Goal: Navigation & Orientation: Understand site structure

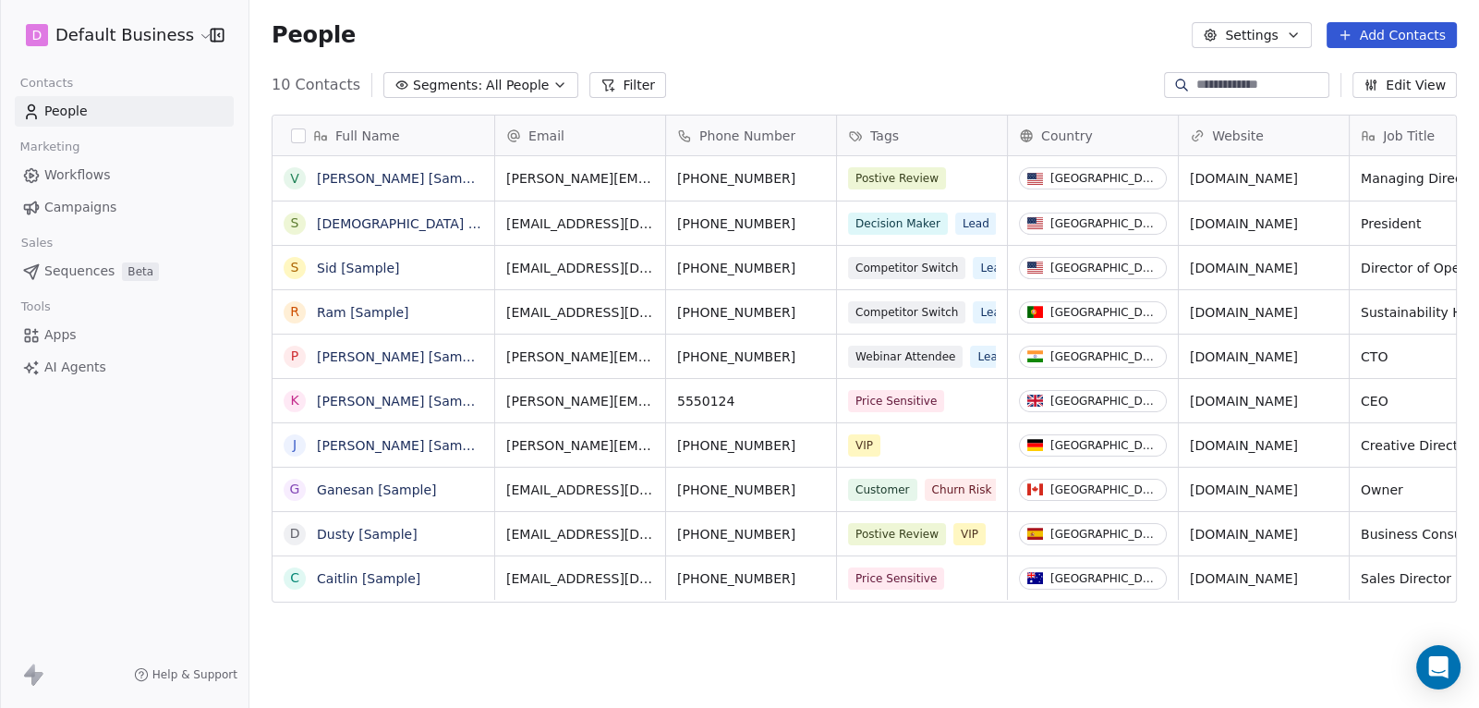
scroll to position [622, 1229]
click at [1299, 37] on icon "button" at bounding box center [1293, 35] width 15 height 15
click at [975, 34] on html "D Default Business Contacts People Marketing Workflows Campaigns Sales Sequence…" at bounding box center [739, 354] width 1479 height 708
click at [69, 176] on span "Workflows" at bounding box center [77, 174] width 67 height 19
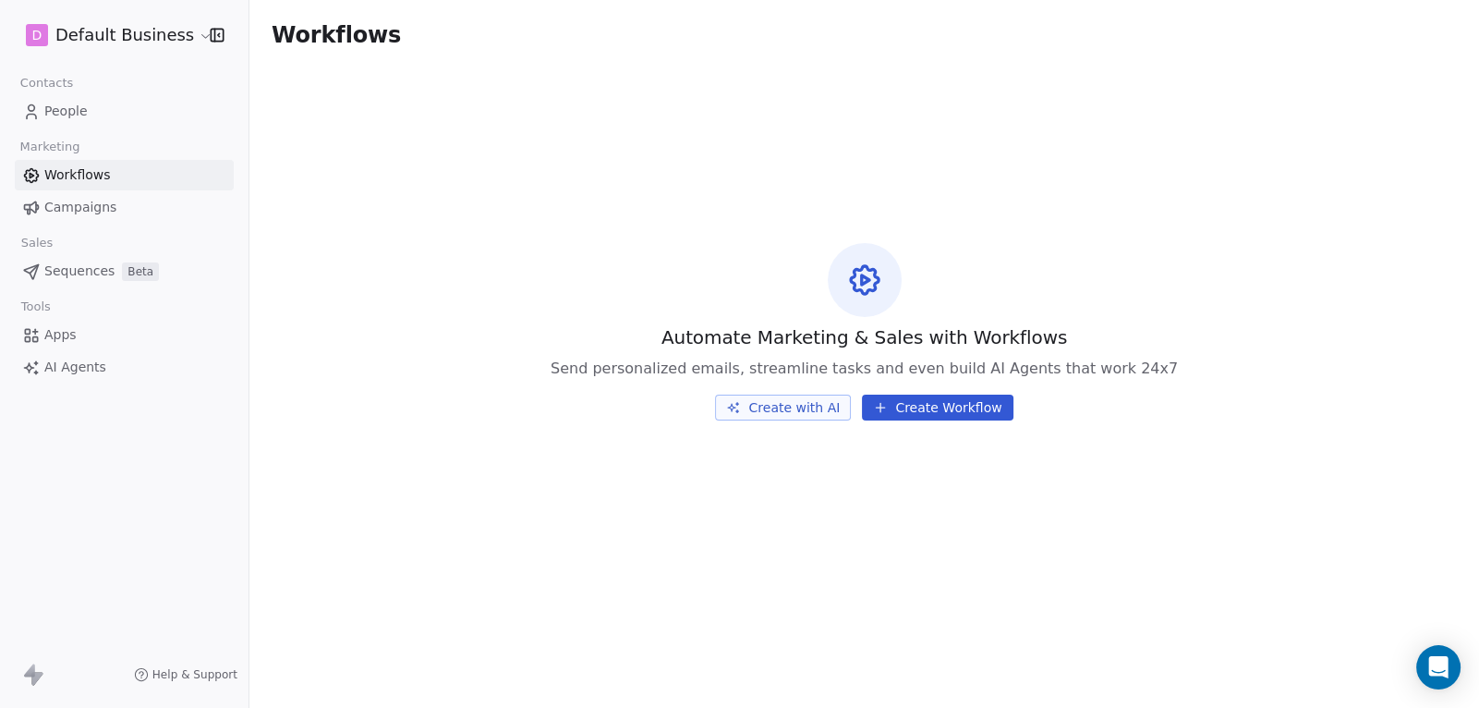
click at [926, 402] on button "Create Workflow" at bounding box center [937, 407] width 151 height 26
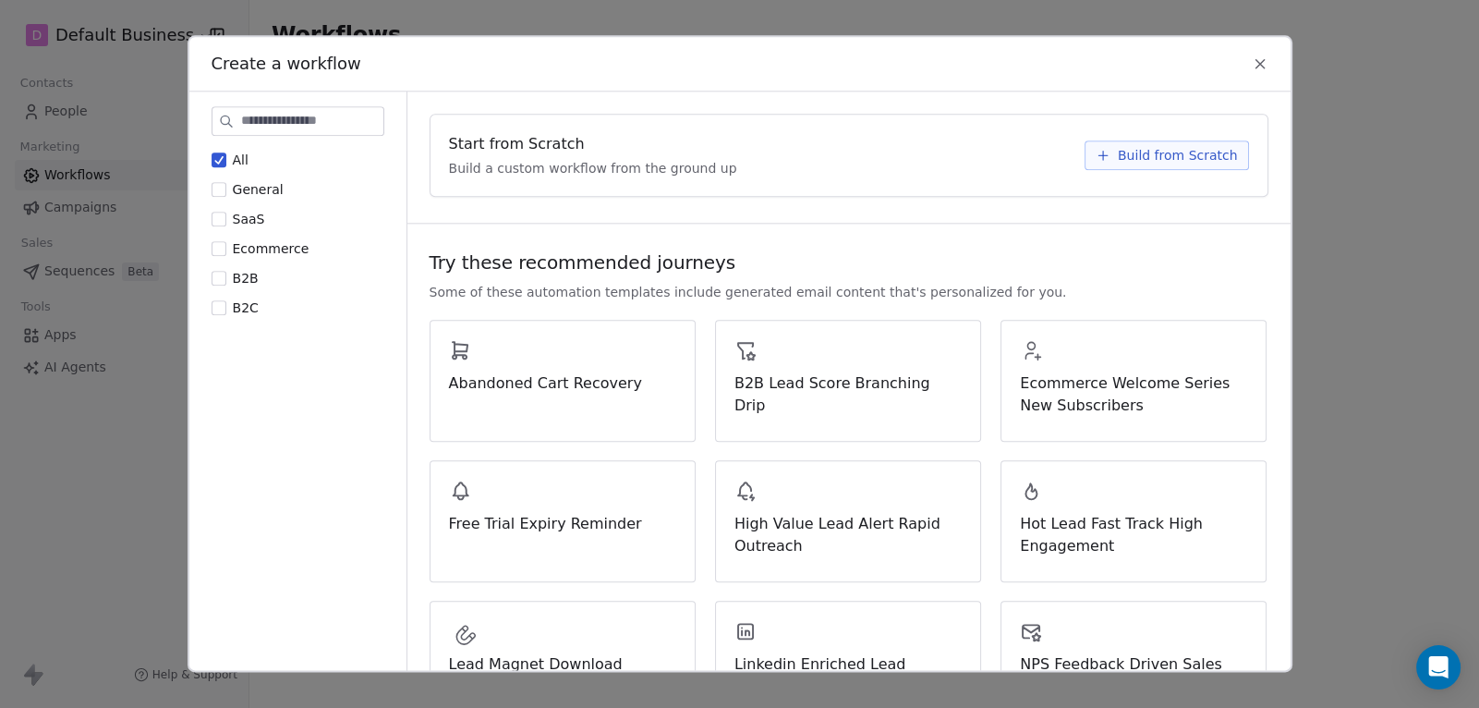
click at [1255, 64] on icon at bounding box center [1260, 63] width 17 height 17
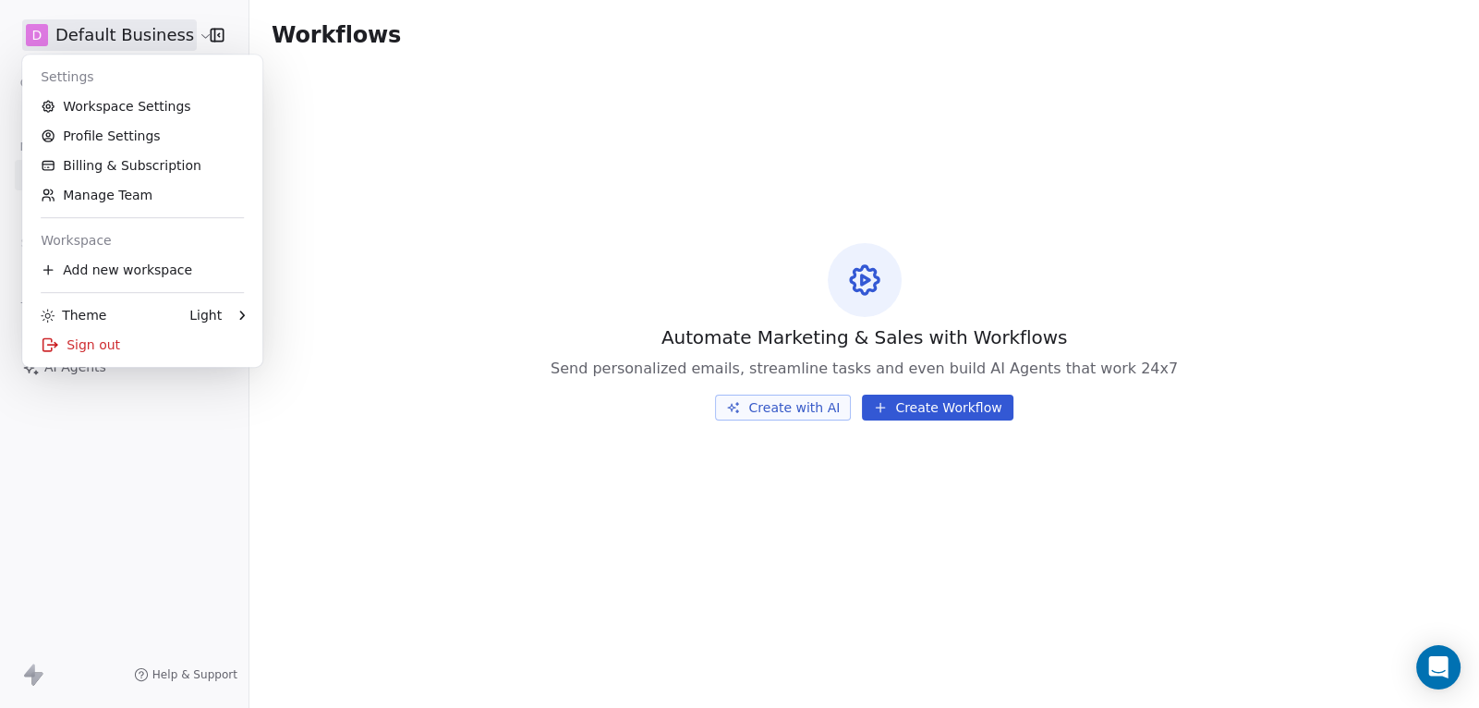
click at [90, 32] on html "D Default Business Contacts People Marketing Workflows Campaigns Sales Sequence…" at bounding box center [739, 354] width 1479 height 708
click at [113, 167] on link "Billing & Subscription" at bounding box center [142, 166] width 225 height 30
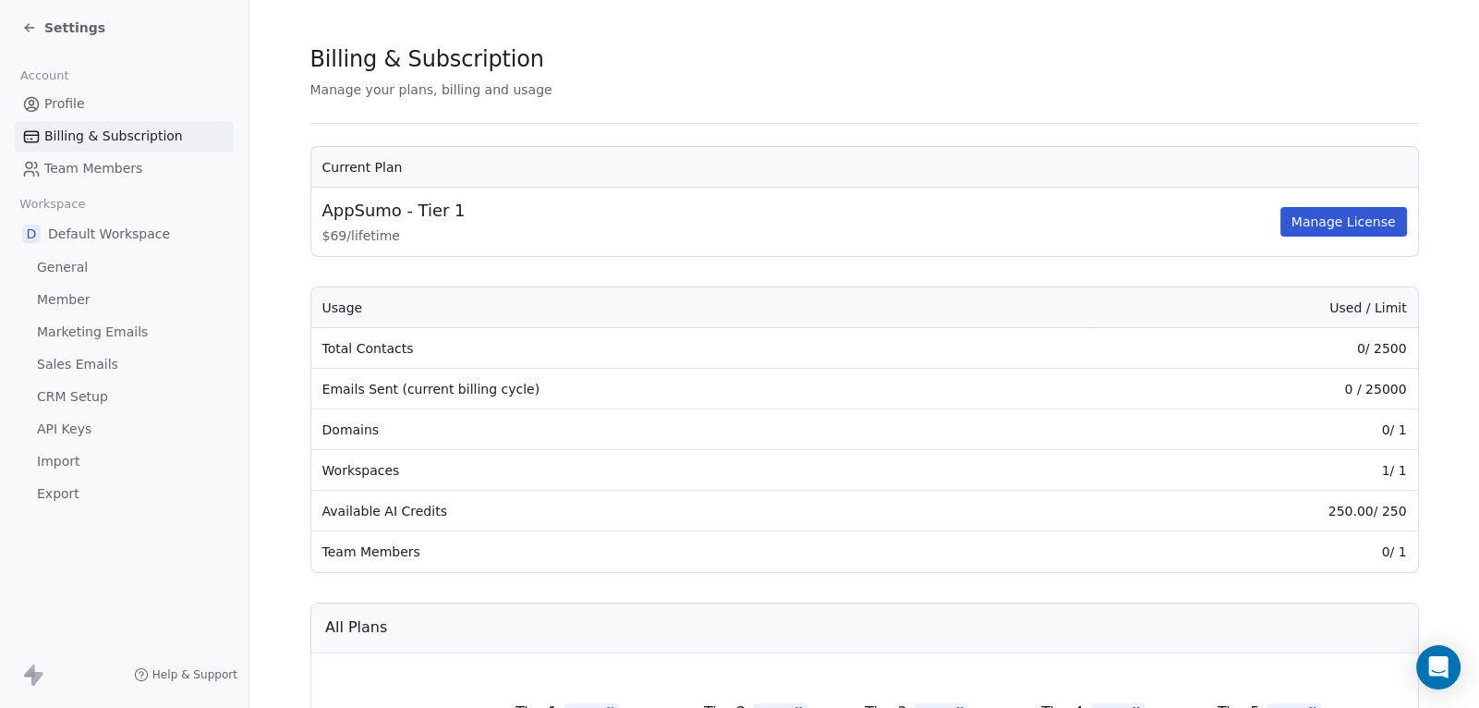
scroll to position [22, 0]
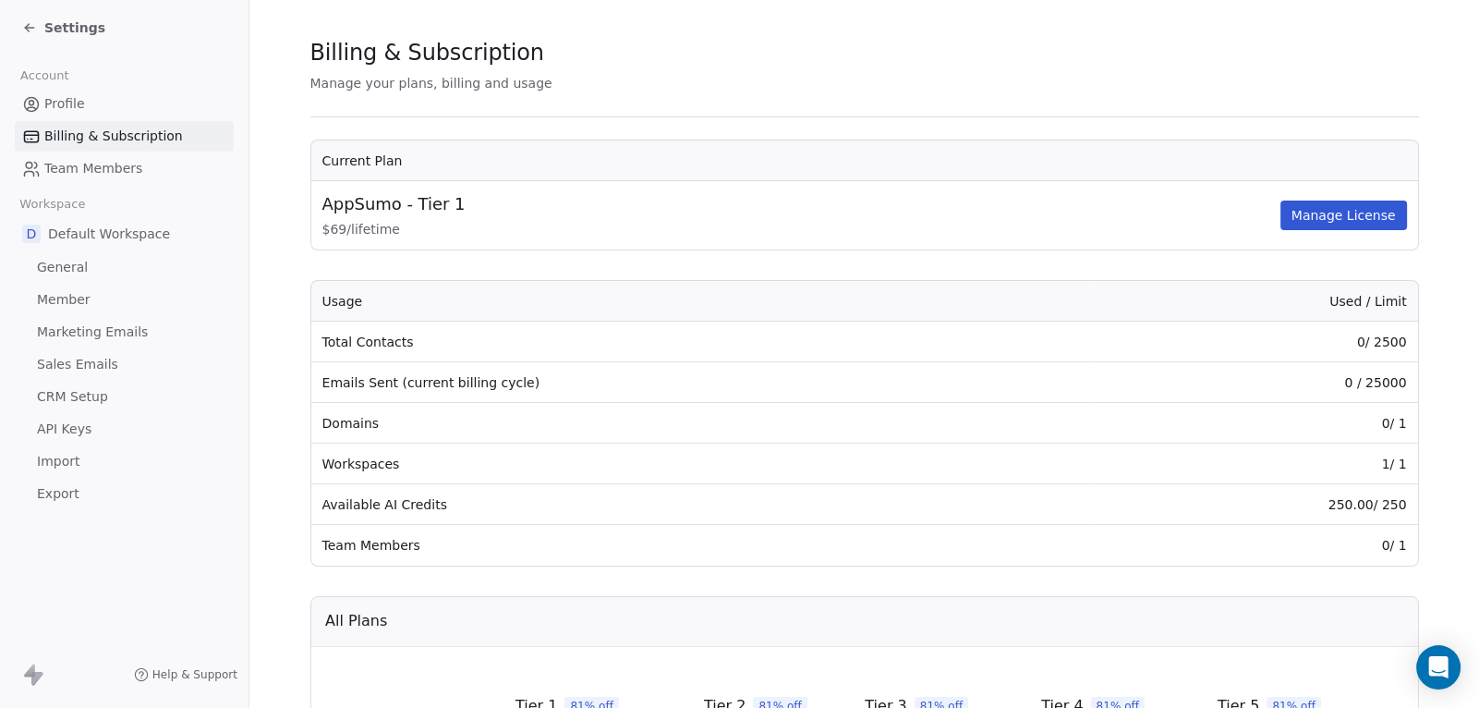
click at [1318, 214] on button "Manage License" at bounding box center [1343, 215] width 127 height 30
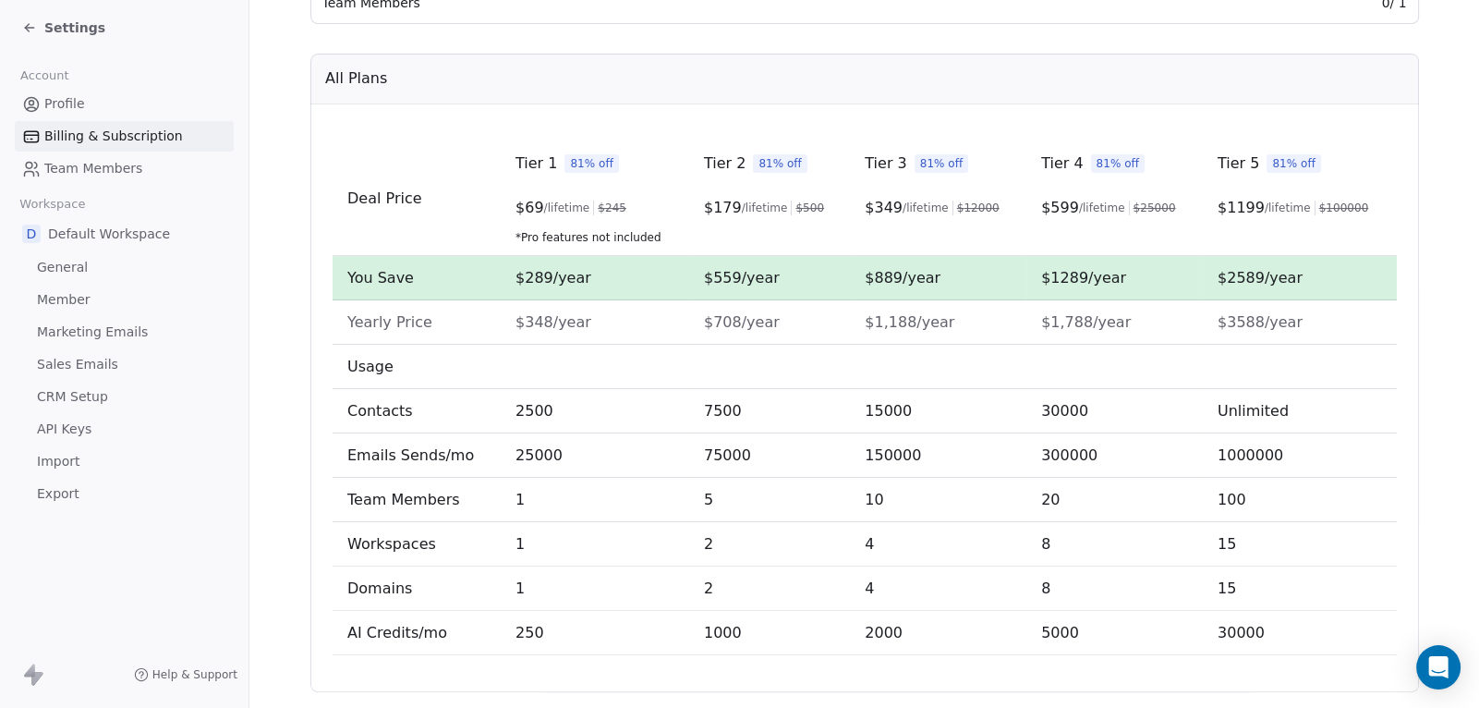
scroll to position [591, 0]
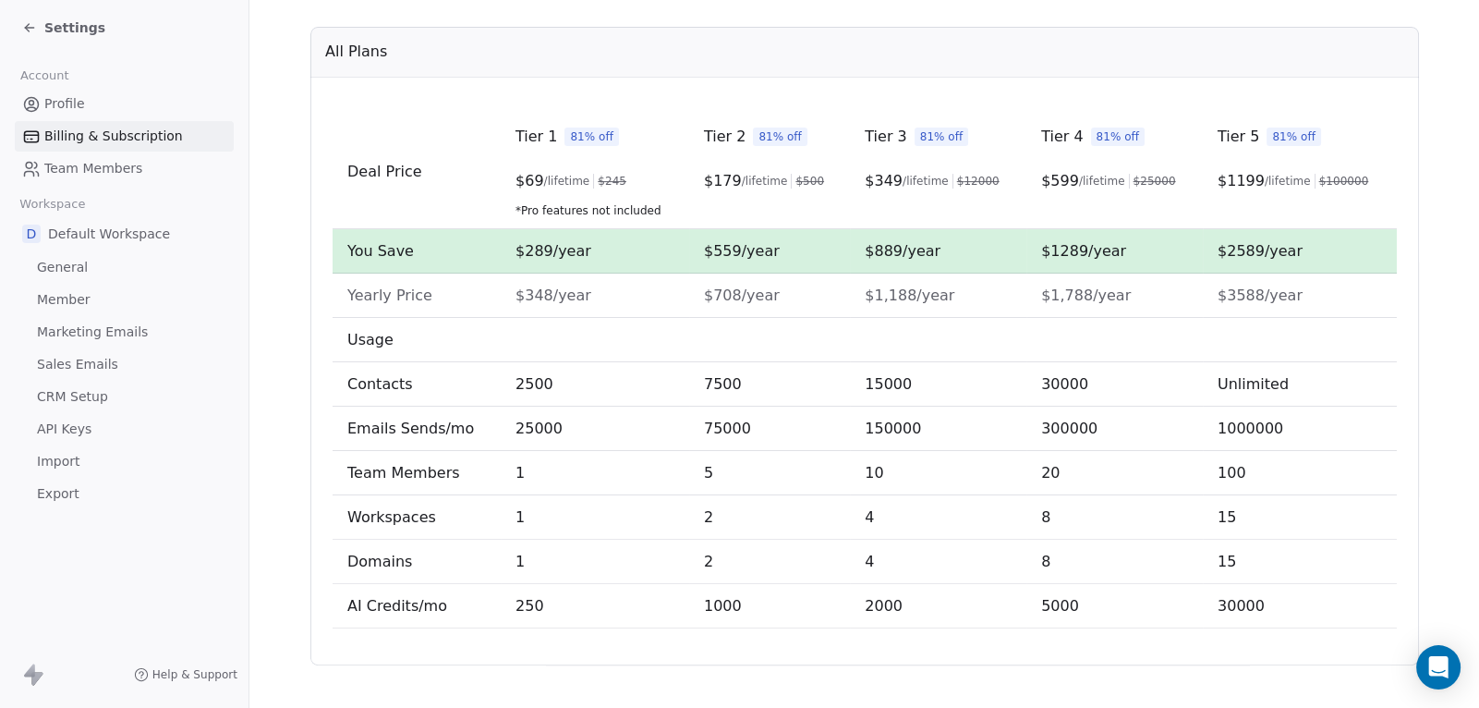
click at [79, 364] on span "Sales Emails" at bounding box center [77, 364] width 81 height 19
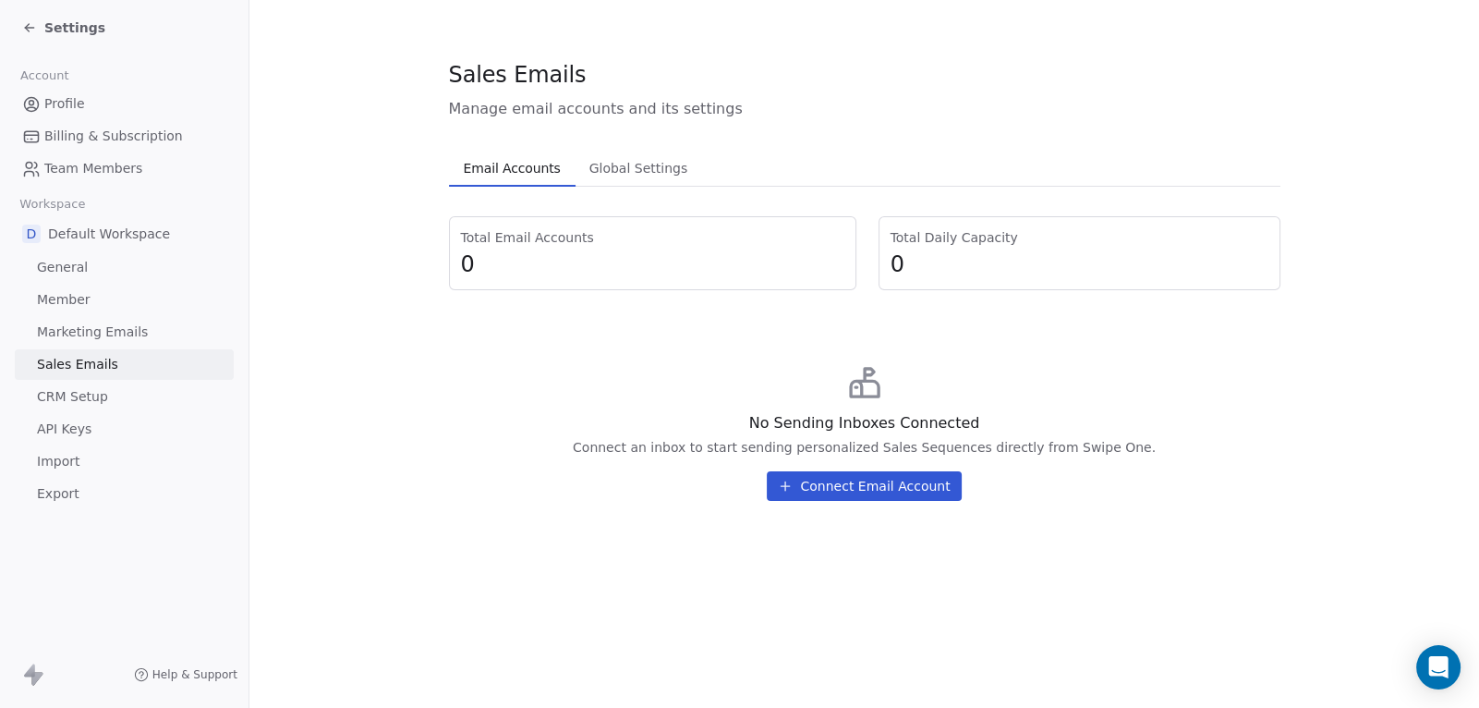
click at [63, 331] on span "Marketing Emails" at bounding box center [92, 331] width 111 height 19
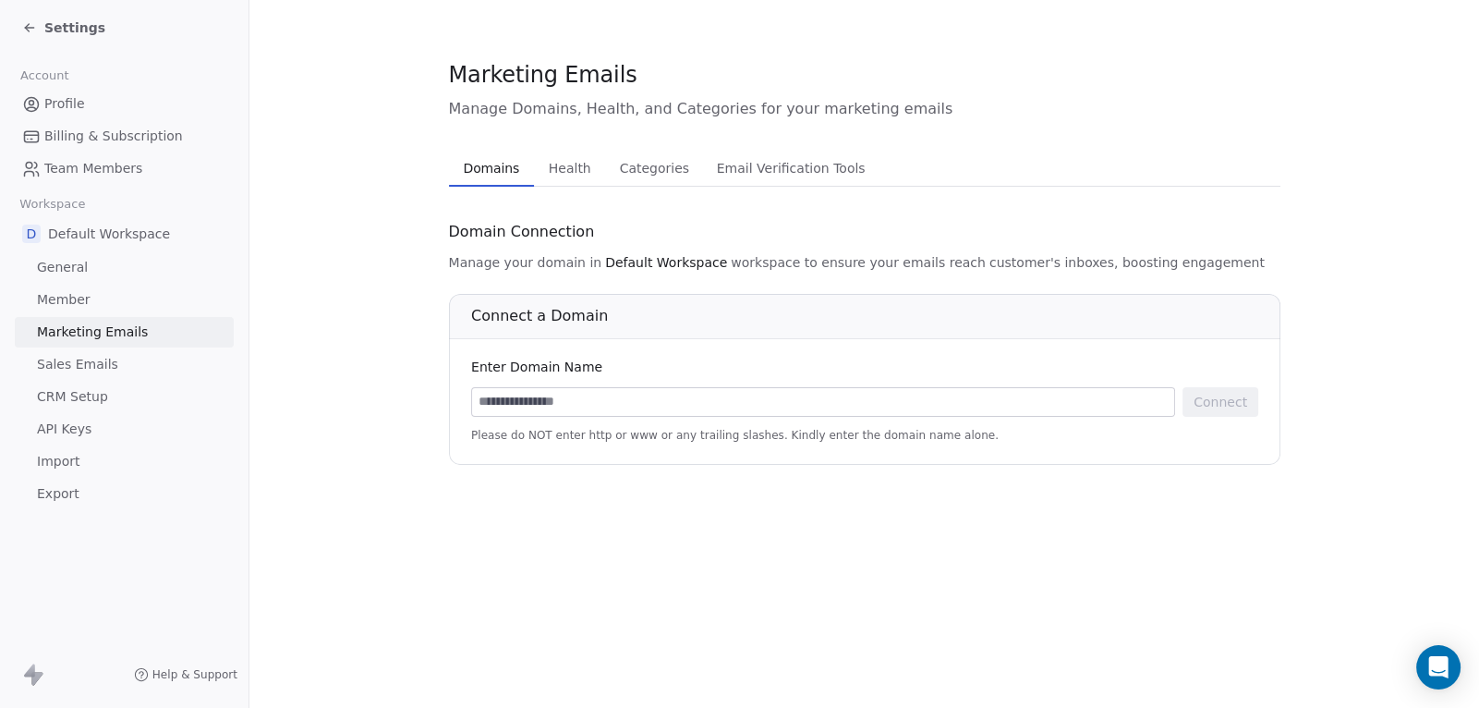
click at [563, 172] on span "Health" at bounding box center [569, 168] width 57 height 26
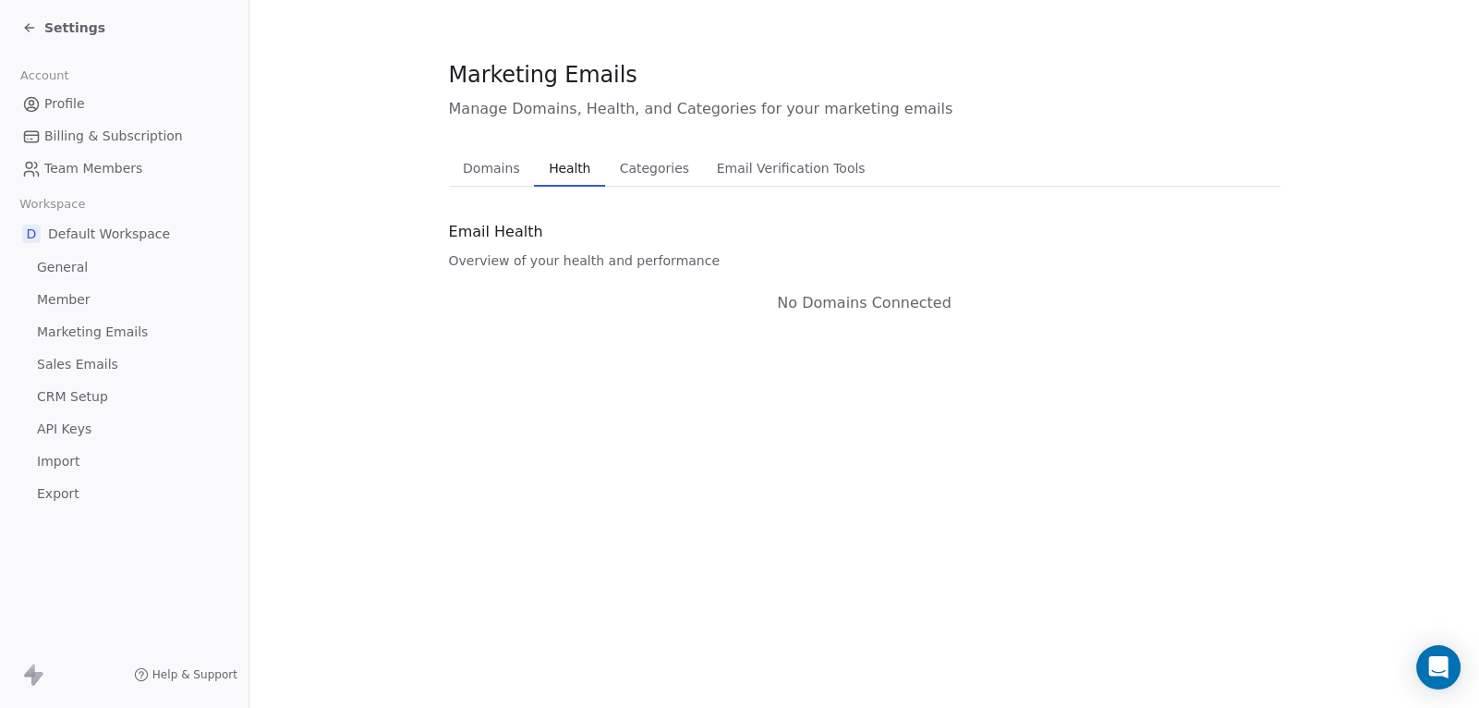
click at [627, 166] on span "Categories" at bounding box center [654, 168] width 84 height 26
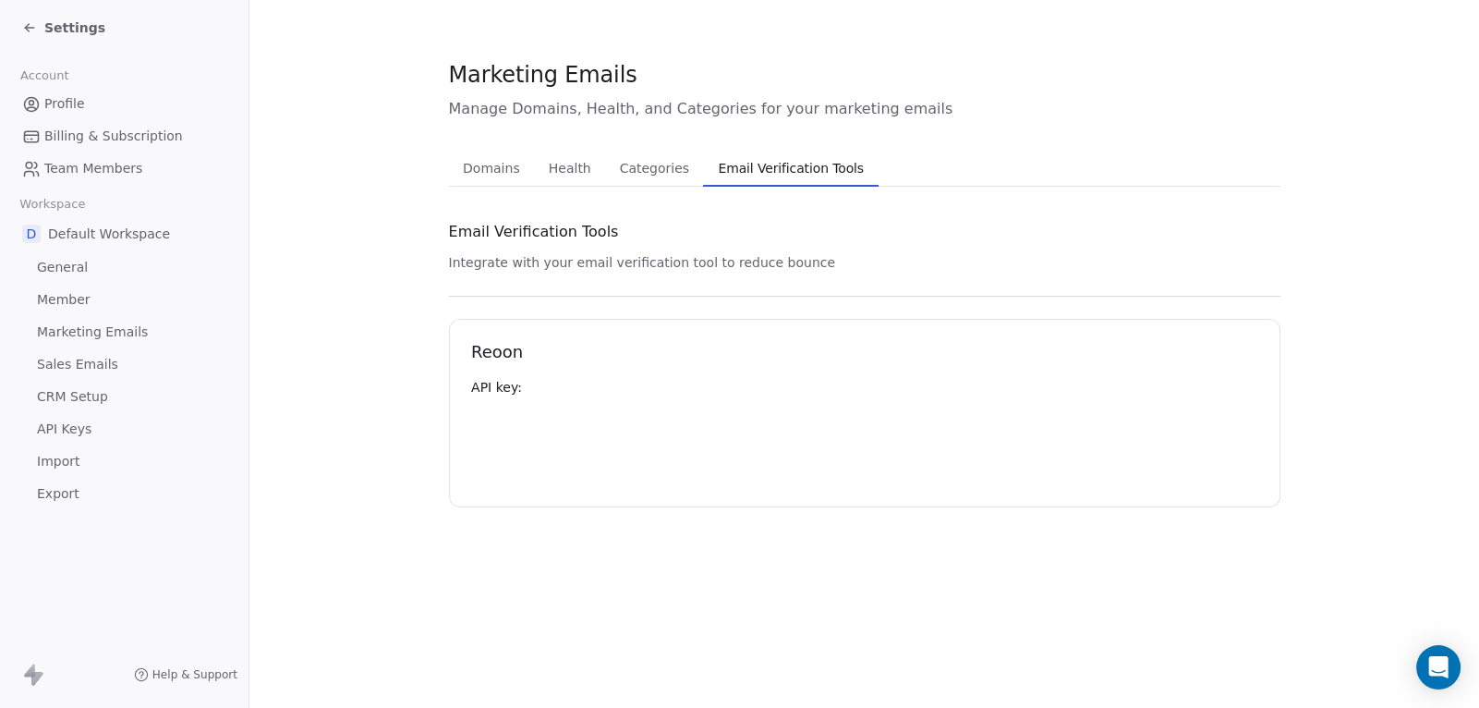
click at [737, 169] on span "Email Verification Tools" at bounding box center [790, 168] width 161 height 26
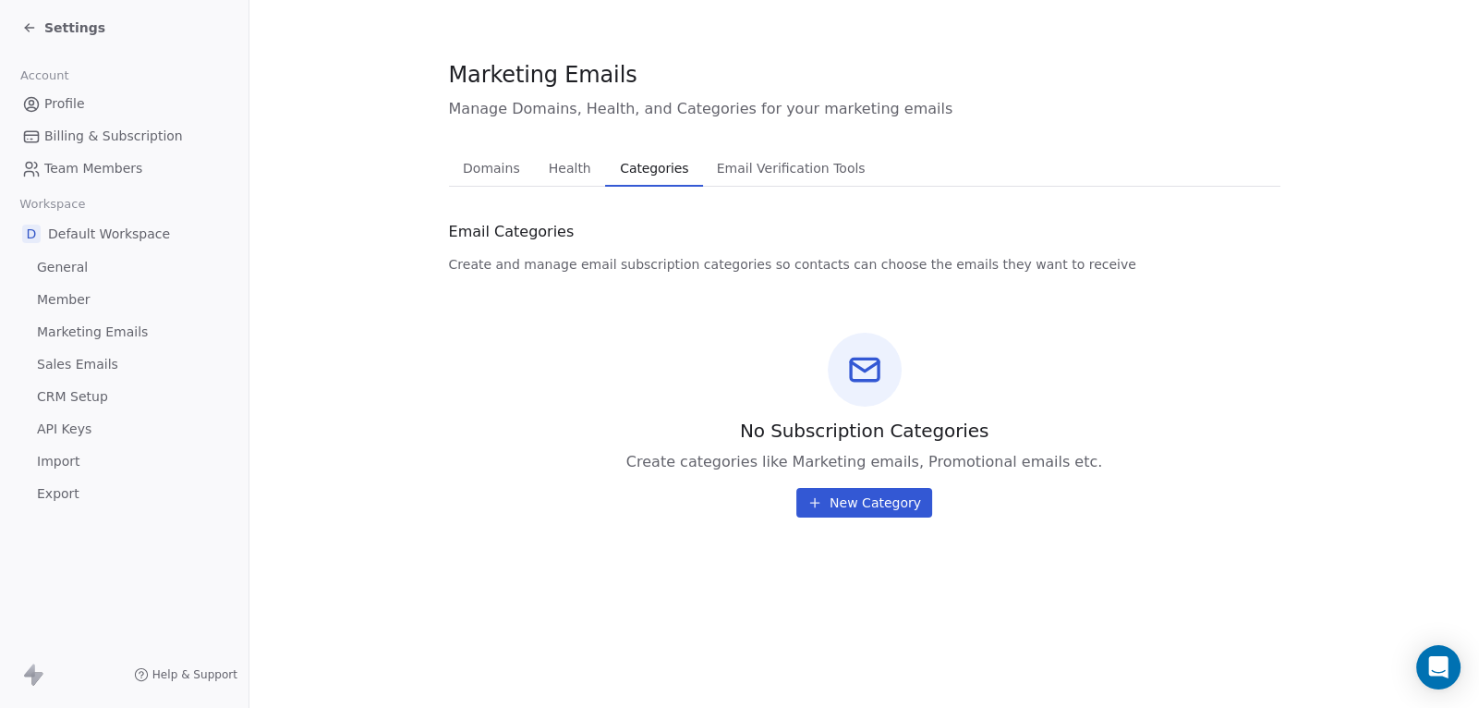
click at [56, 103] on span "Profile" at bounding box center [64, 103] width 41 height 19
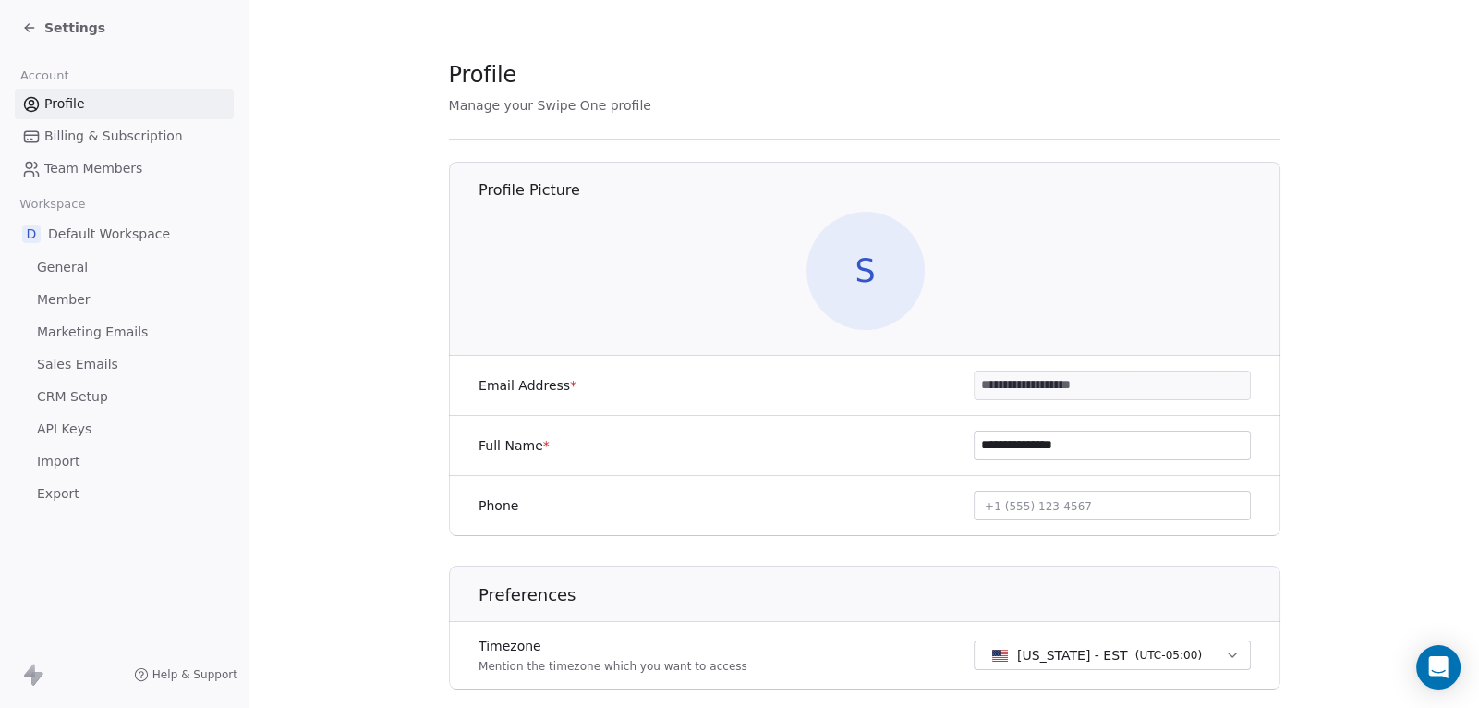
click at [67, 134] on span "Billing & Subscription" at bounding box center [113, 136] width 139 height 19
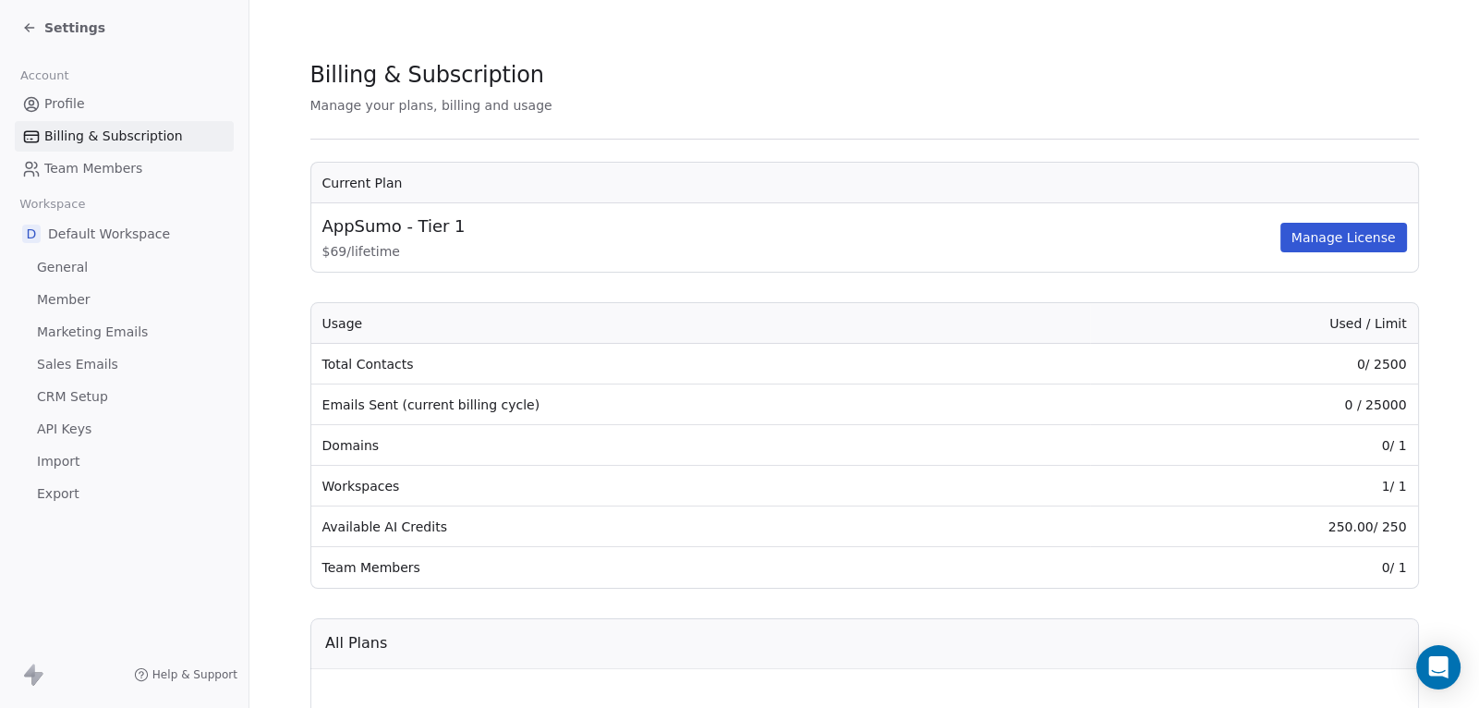
click at [100, 139] on span "Billing & Subscription" at bounding box center [113, 136] width 139 height 19
click at [25, 27] on icon at bounding box center [27, 26] width 4 height 4
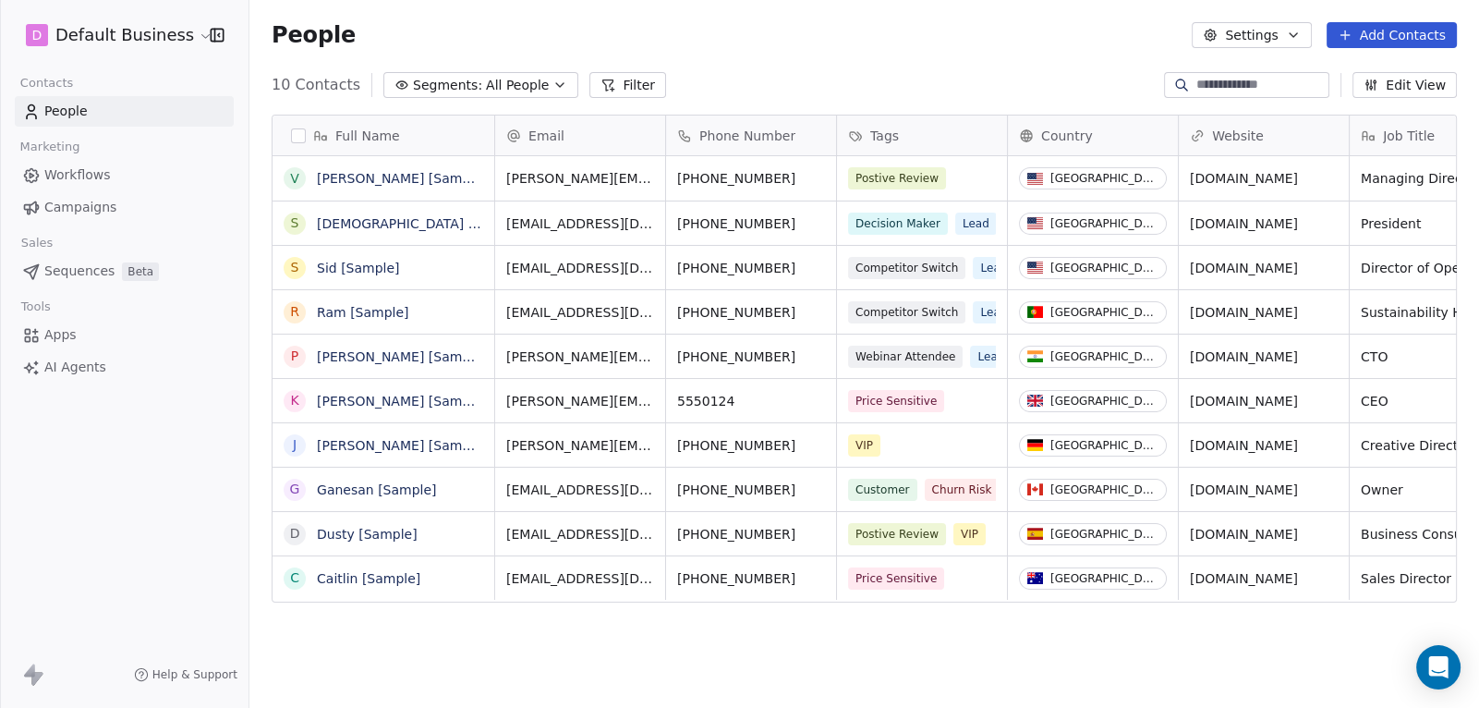
scroll to position [622, 1229]
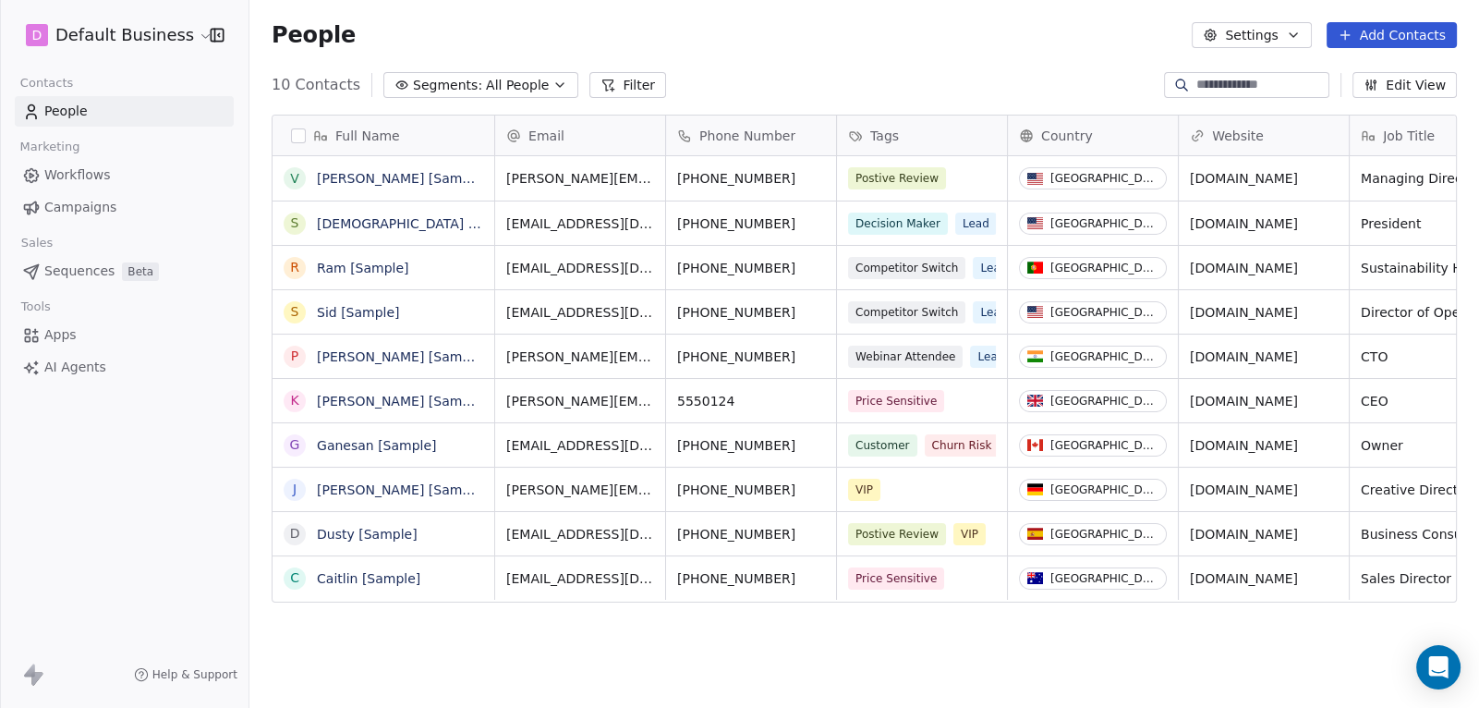
click at [60, 336] on span "Apps" at bounding box center [60, 334] width 32 height 19
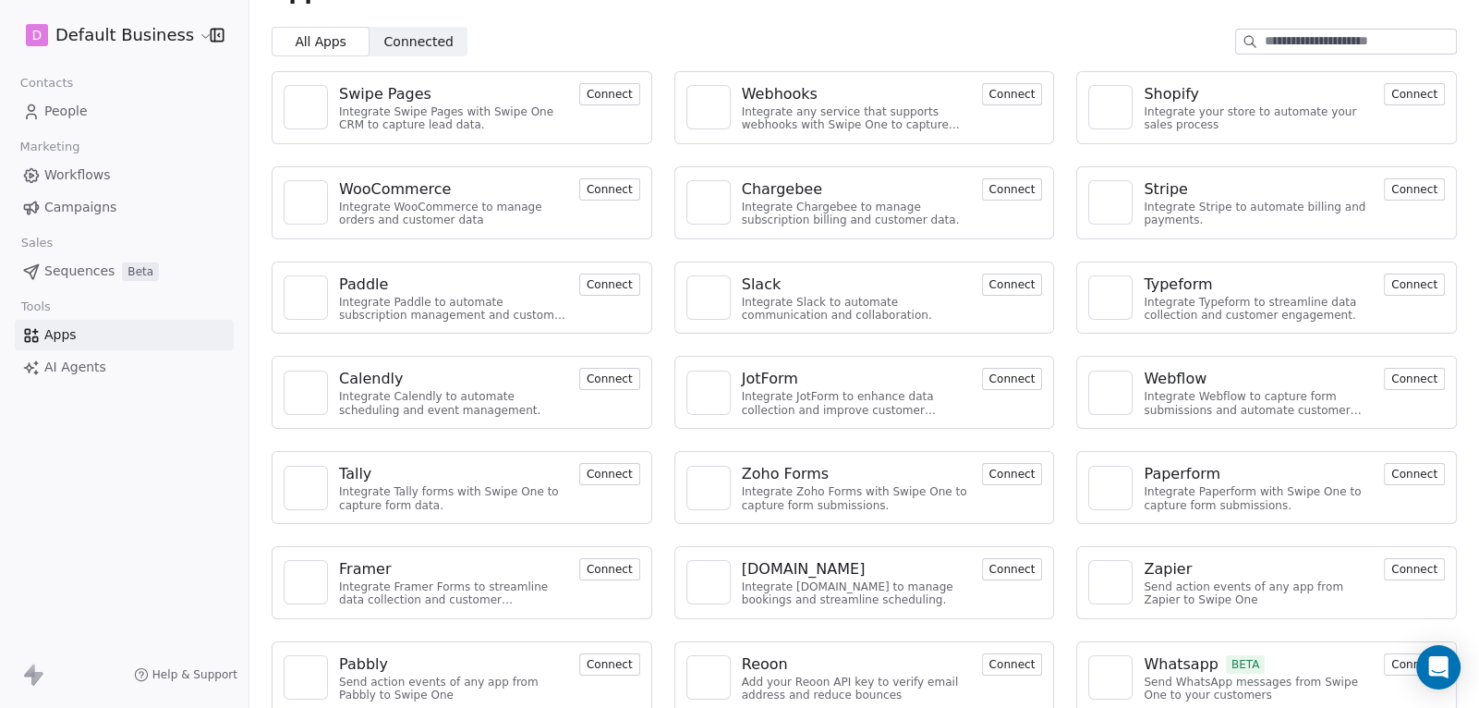
scroll to position [62, 0]
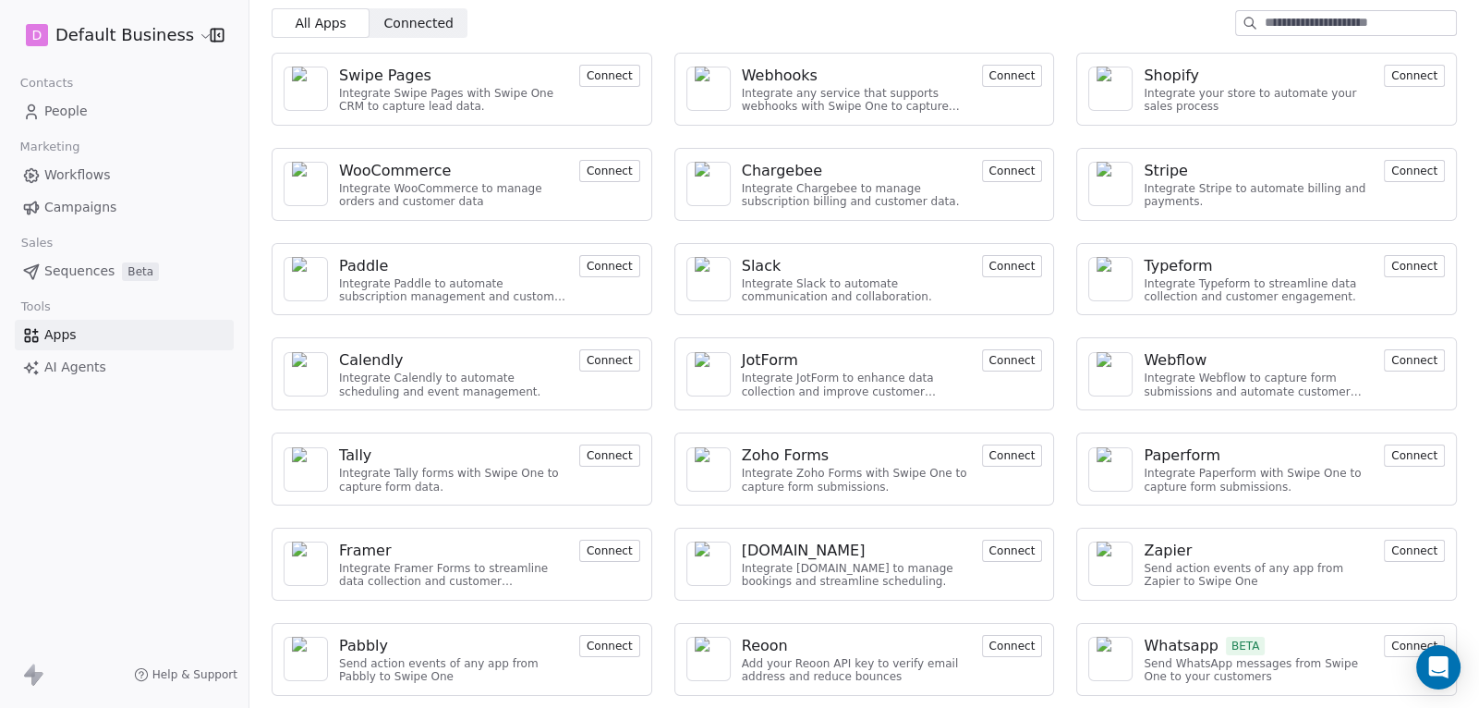
click at [79, 270] on span "Sequences" at bounding box center [79, 270] width 70 height 19
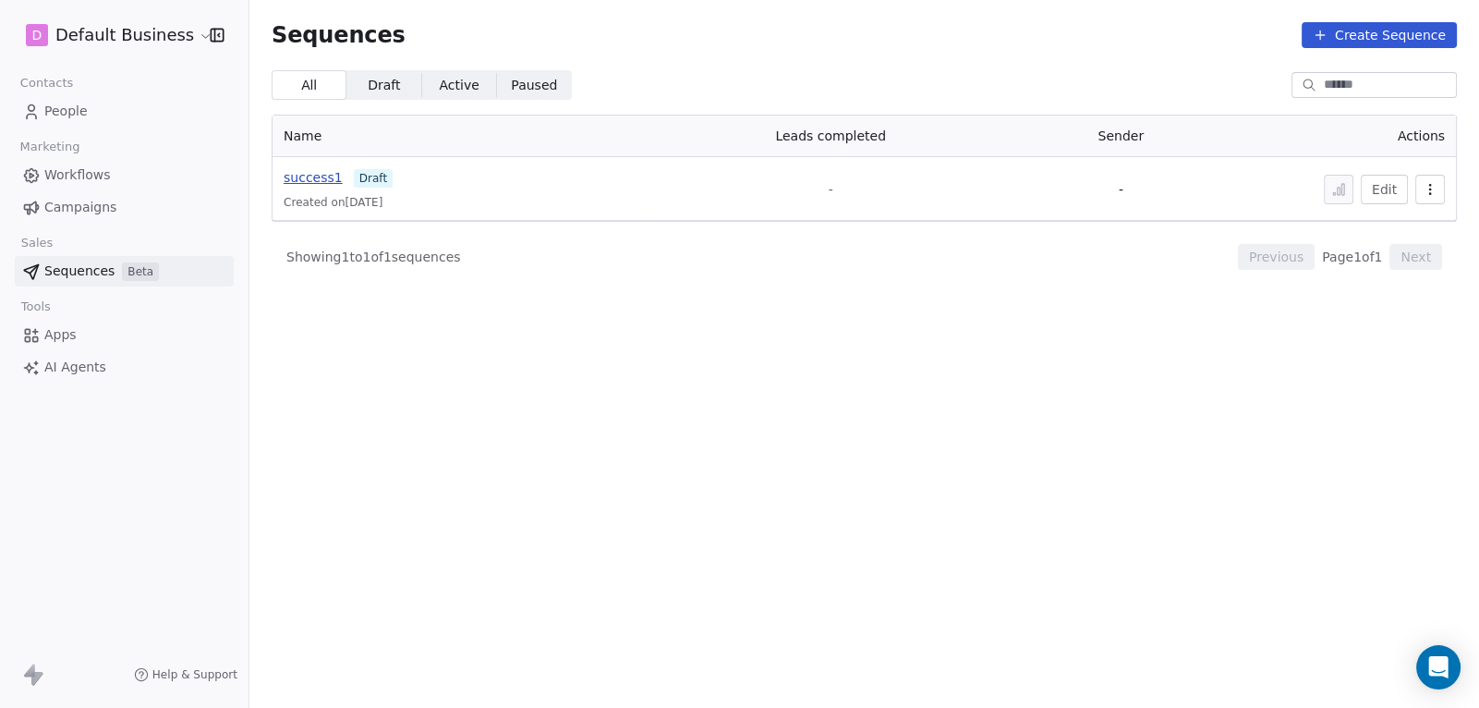
click at [299, 174] on span "success1" at bounding box center [313, 177] width 59 height 15
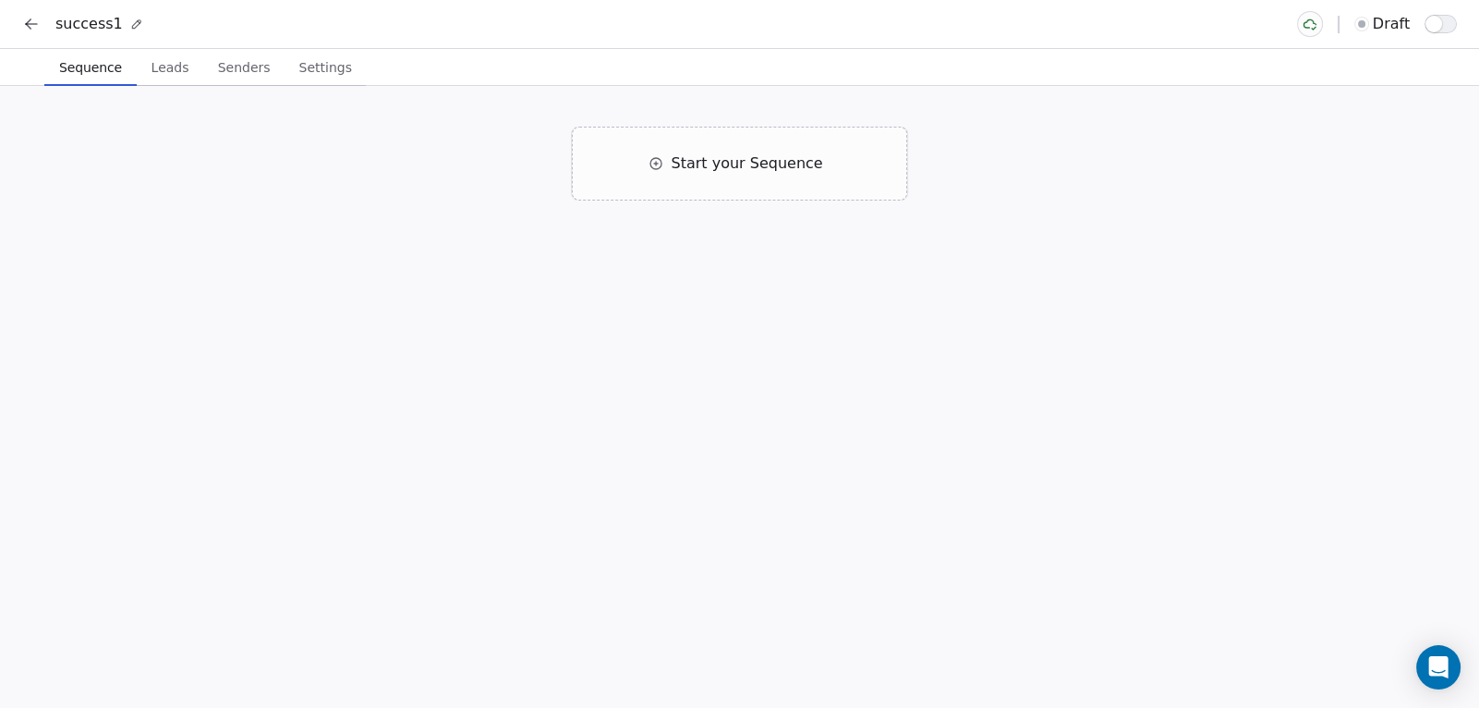
click at [30, 21] on icon at bounding box center [31, 24] width 18 height 18
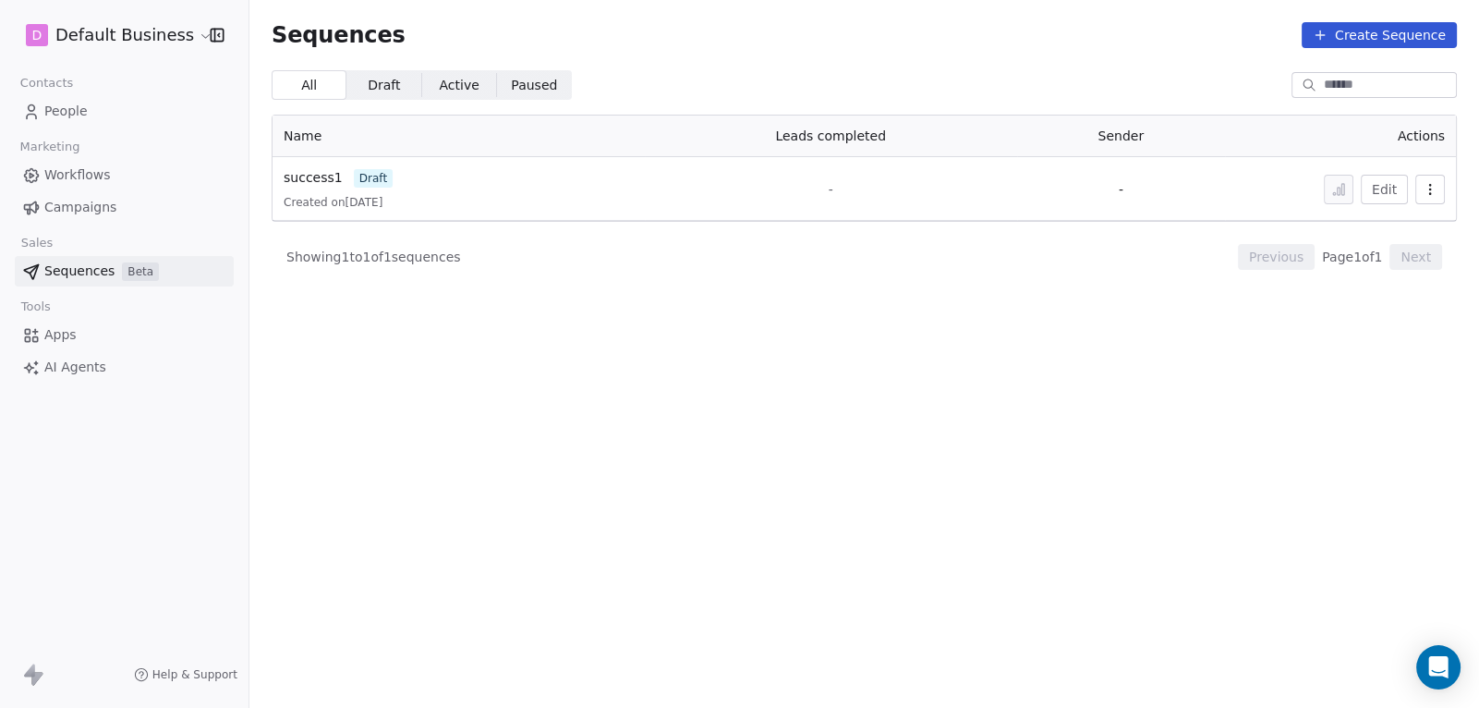
click at [123, 31] on html "D Default Business Contacts People Marketing Workflows Campaigns Sales Sequence…" at bounding box center [739, 354] width 1479 height 708
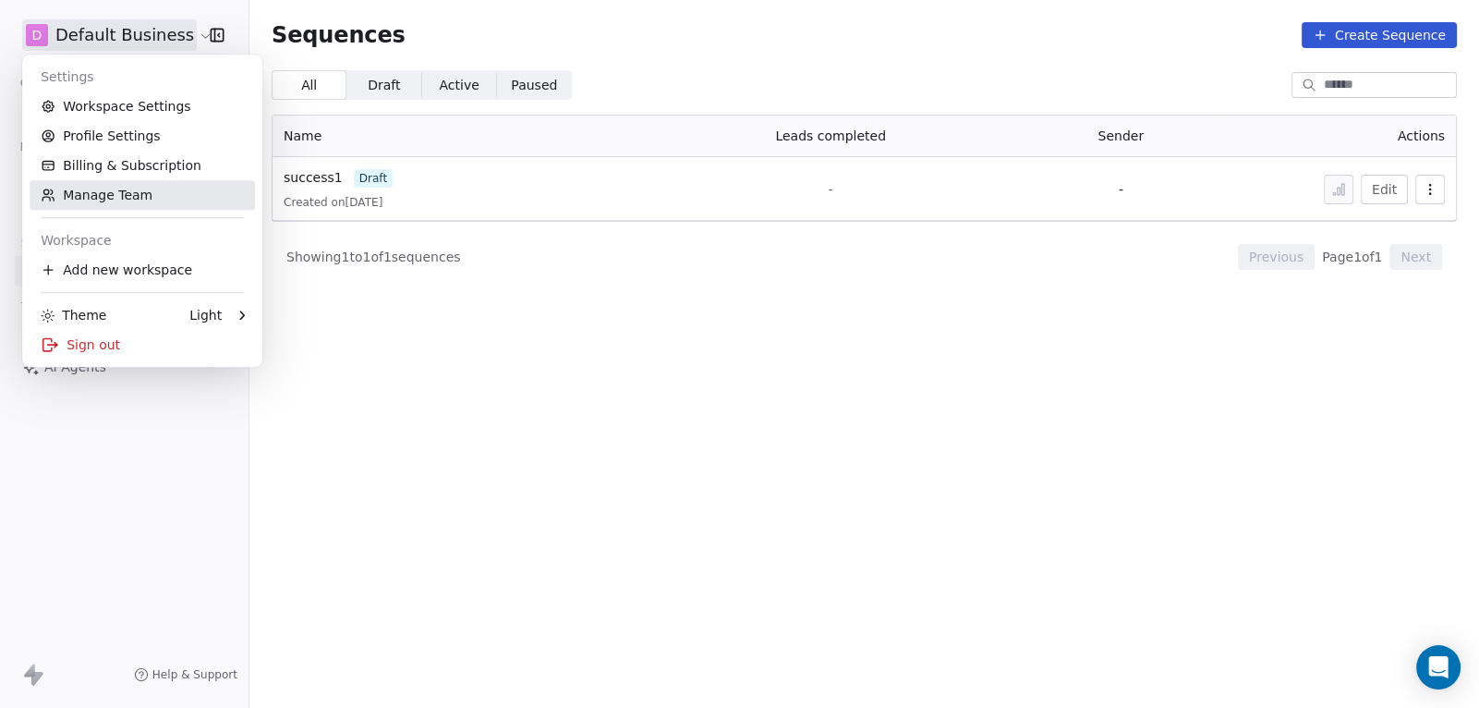
click at [88, 193] on link "Manage Team" at bounding box center [142, 195] width 225 height 30
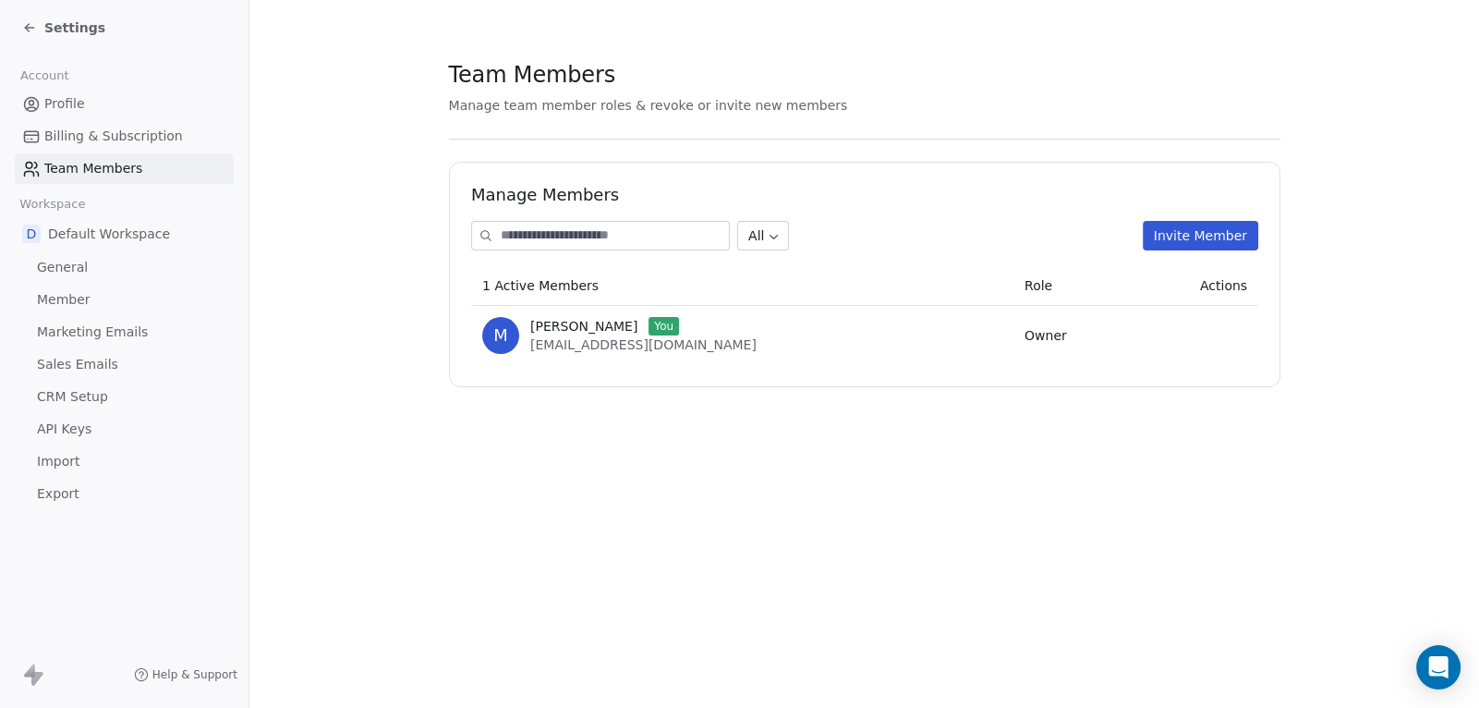
click at [107, 332] on span "Marketing Emails" at bounding box center [92, 331] width 111 height 19
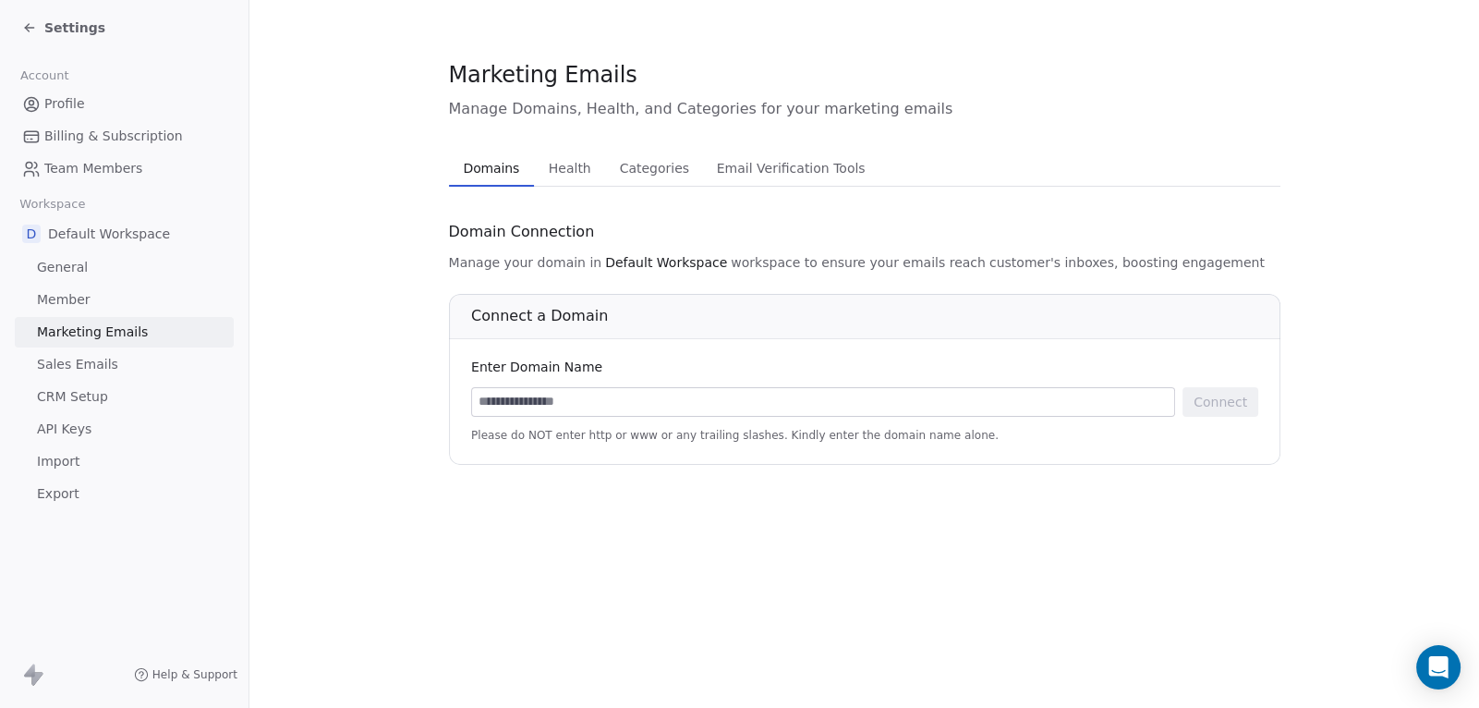
click at [27, 31] on icon at bounding box center [29, 27] width 15 height 15
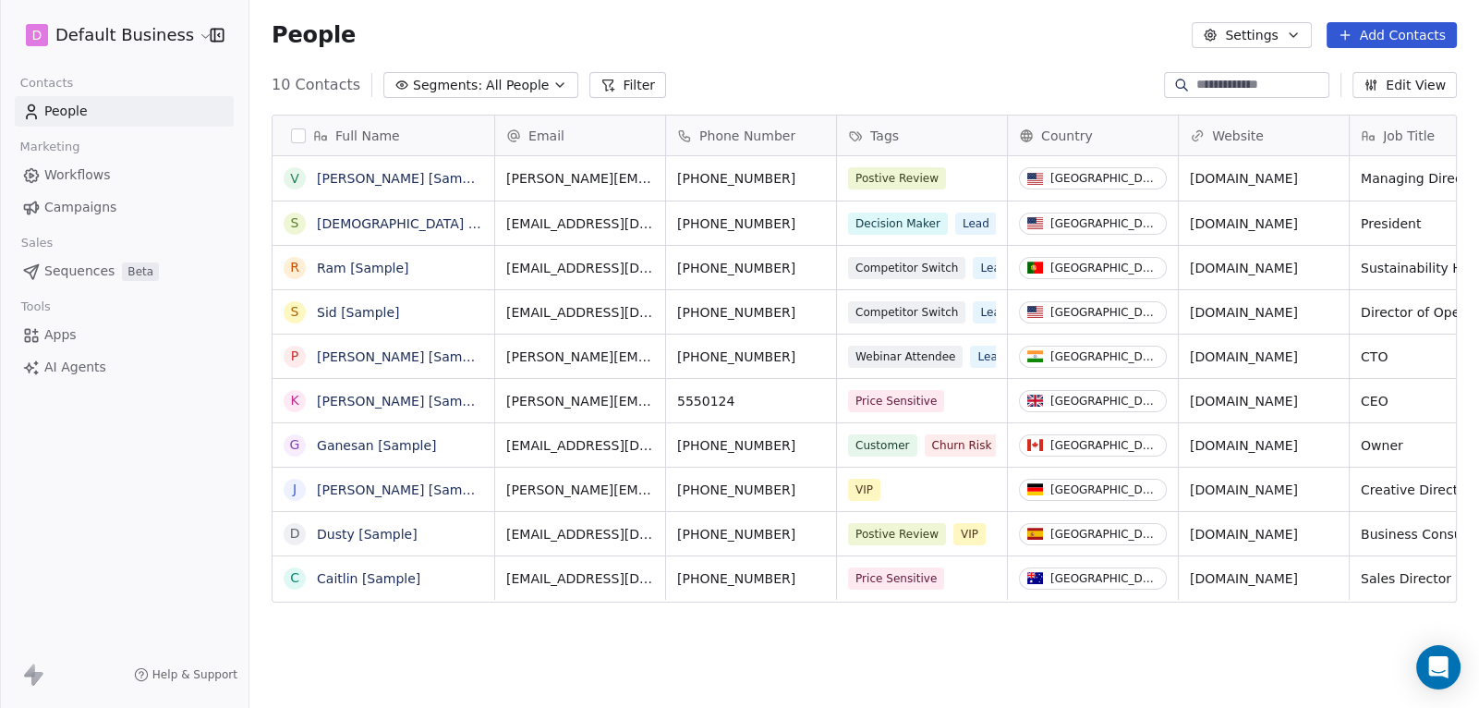
scroll to position [622, 1229]
click at [89, 30] on html "D Default Business Contacts People Marketing Workflows Campaigns Sales Sequence…" at bounding box center [739, 354] width 1479 height 708
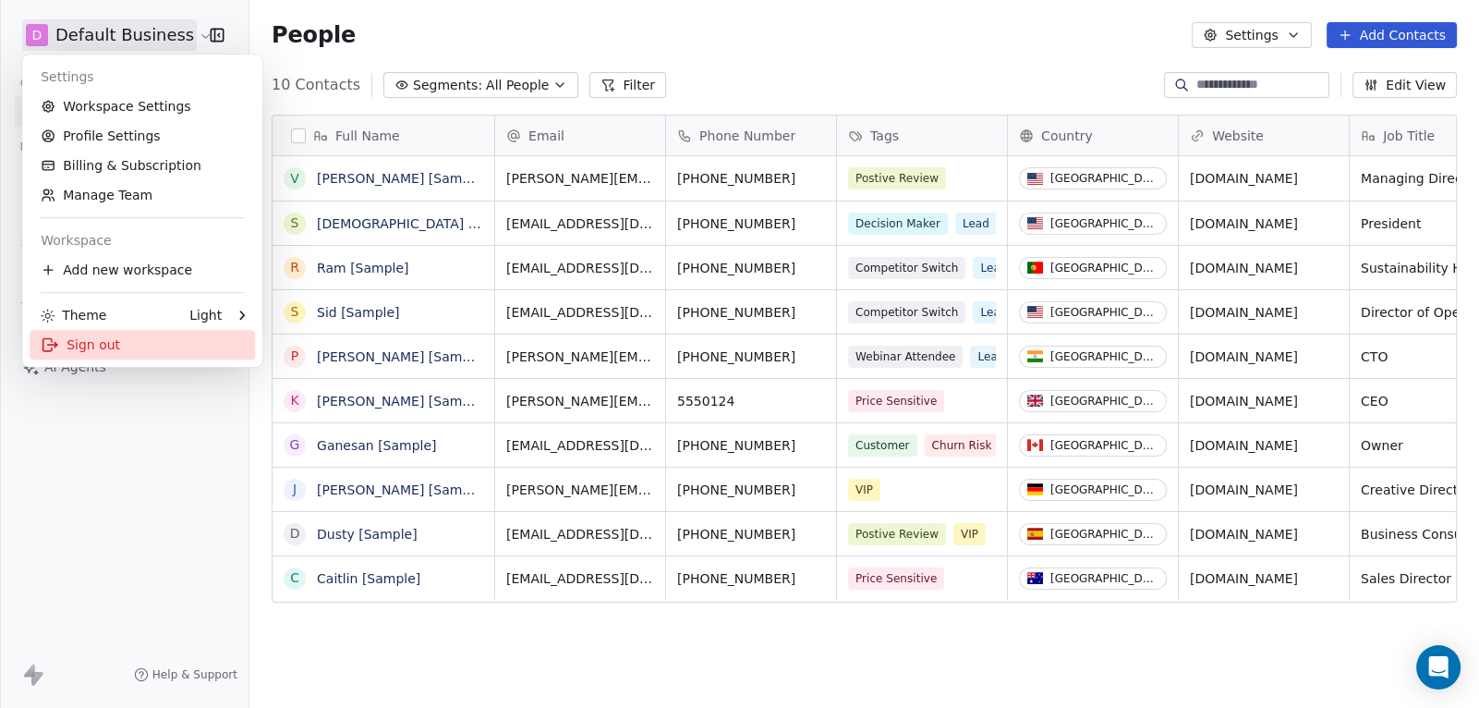
click at [80, 344] on div "Sign out" at bounding box center [142, 345] width 225 height 30
